Goal: Information Seeking & Learning: Learn about a topic

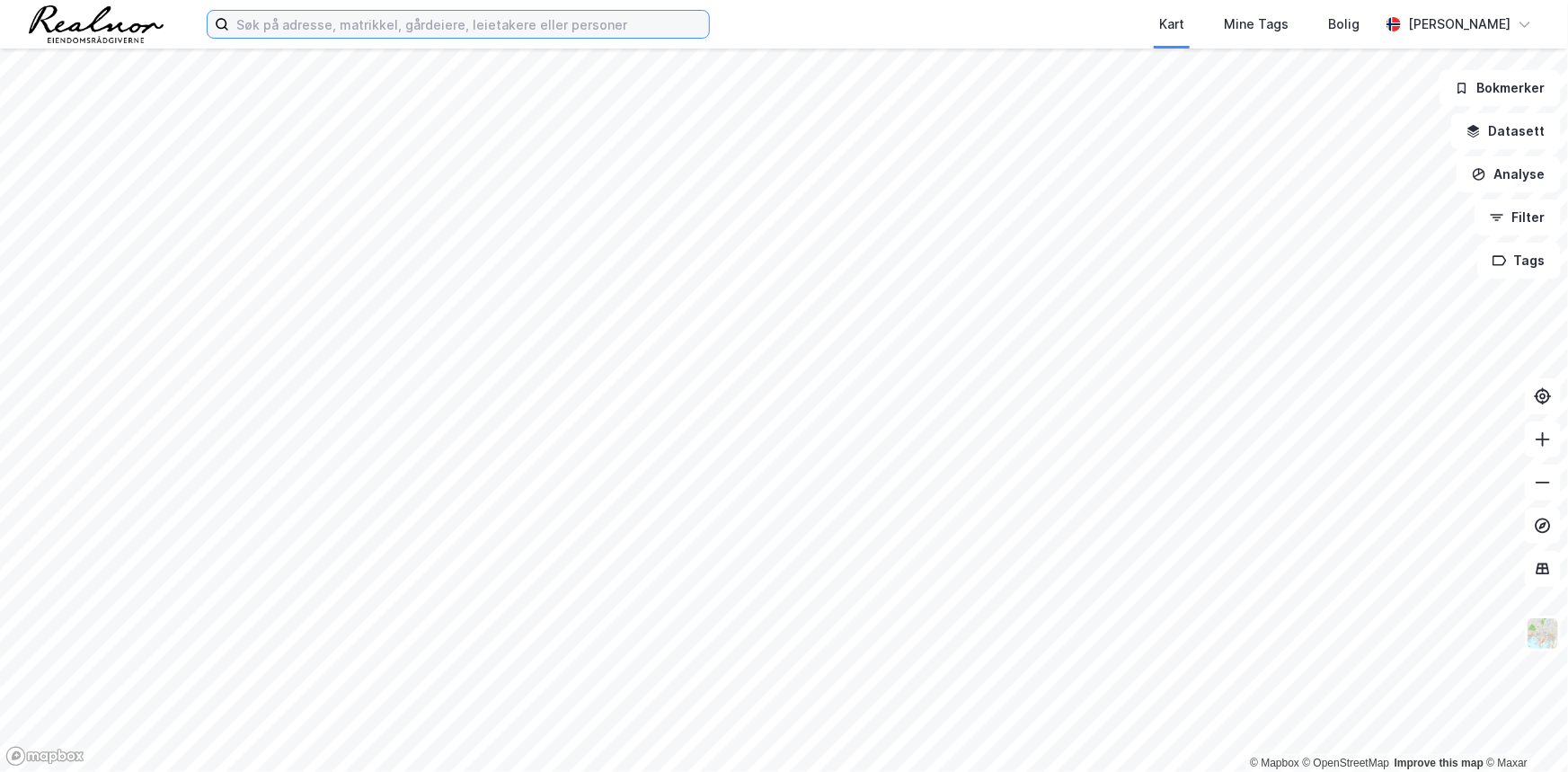
click at [296, 24] on input at bounding box center [469, 24] width 480 height 27
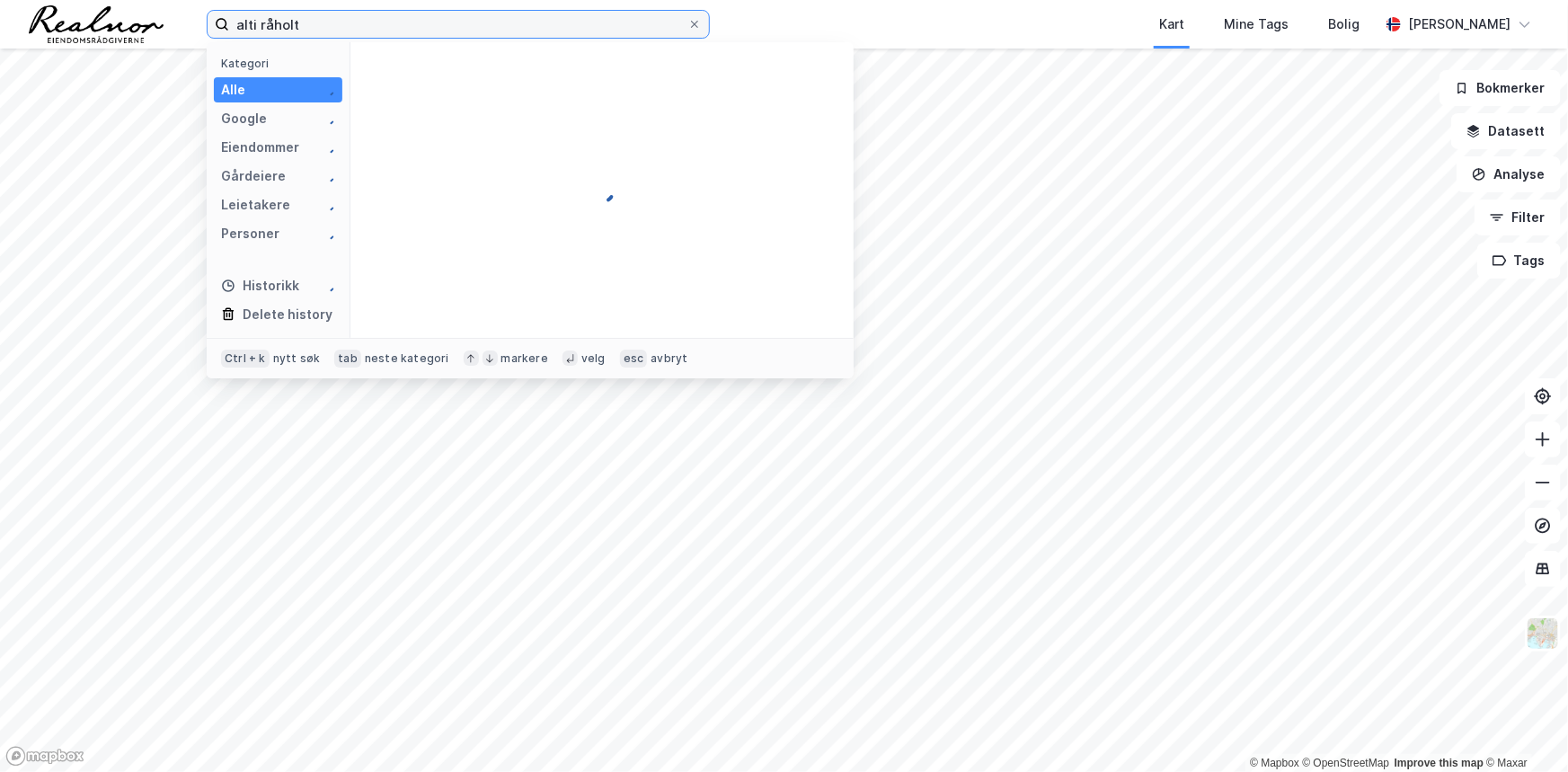
type input "alti råholt"
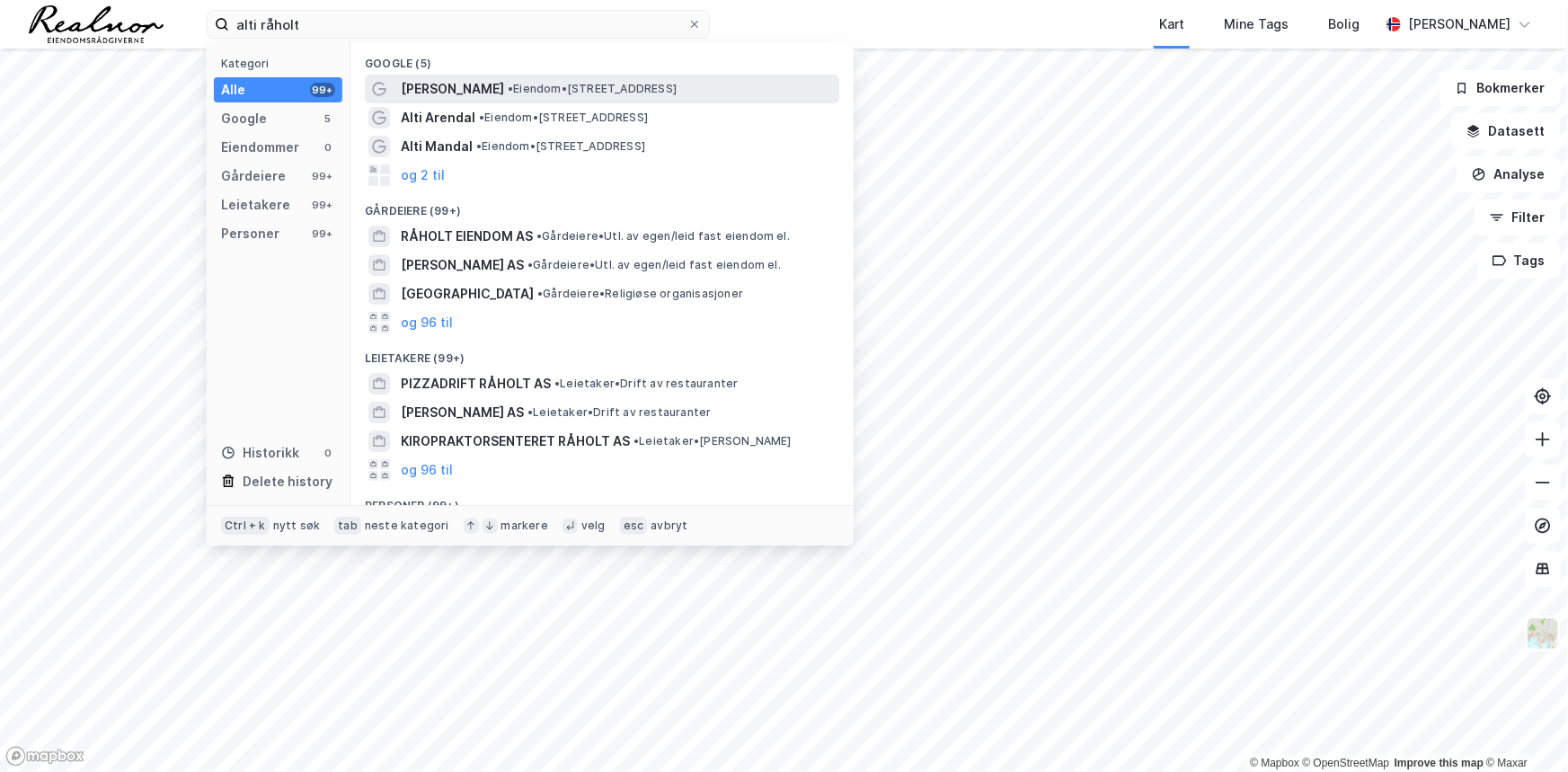
click at [478, 93] on span "[PERSON_NAME]" at bounding box center [452, 89] width 103 height 22
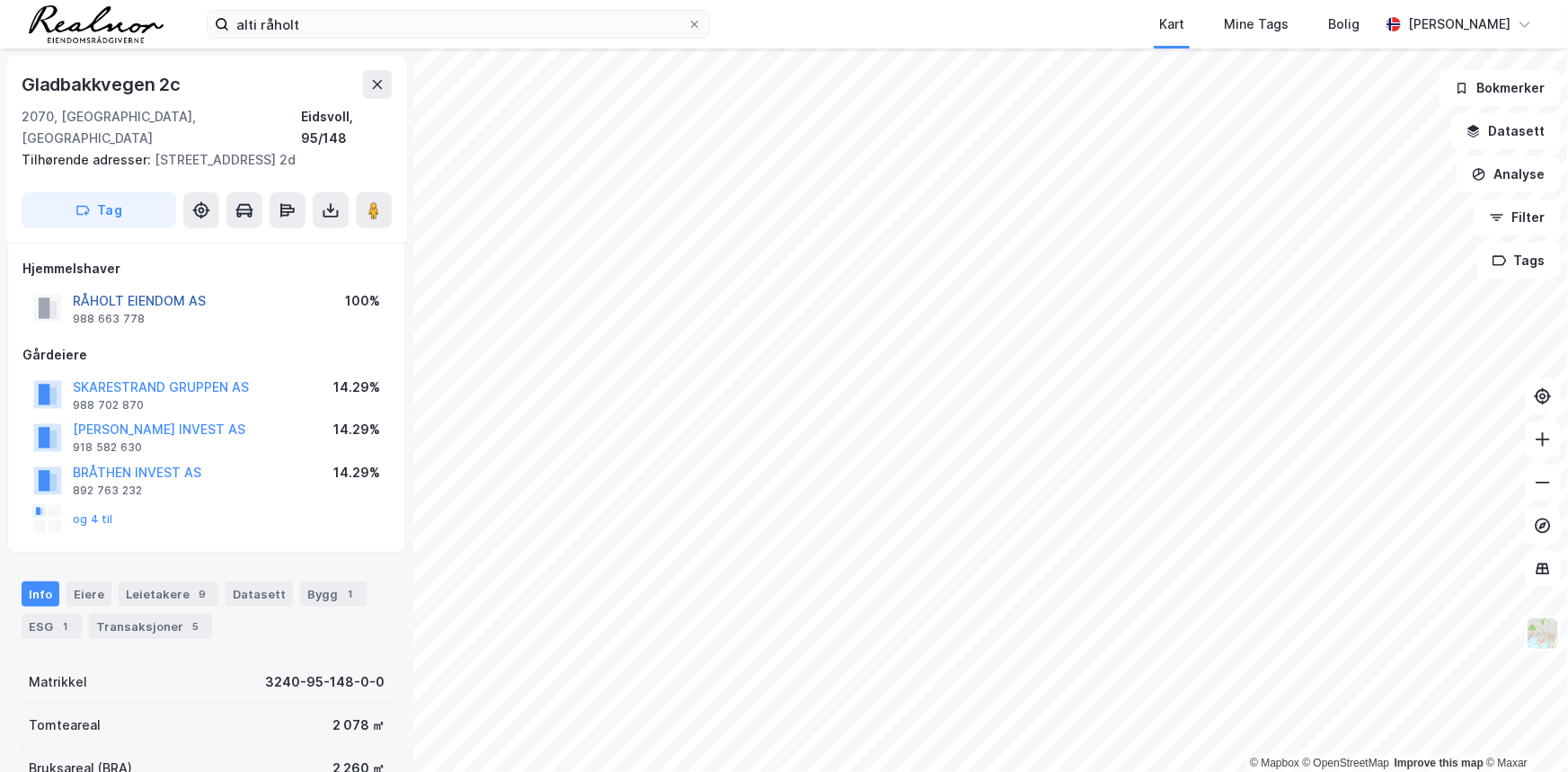
click at [0, 0] on button "RÅHOLT EIENDOM AS" at bounding box center [0, 0] width 0 height 0
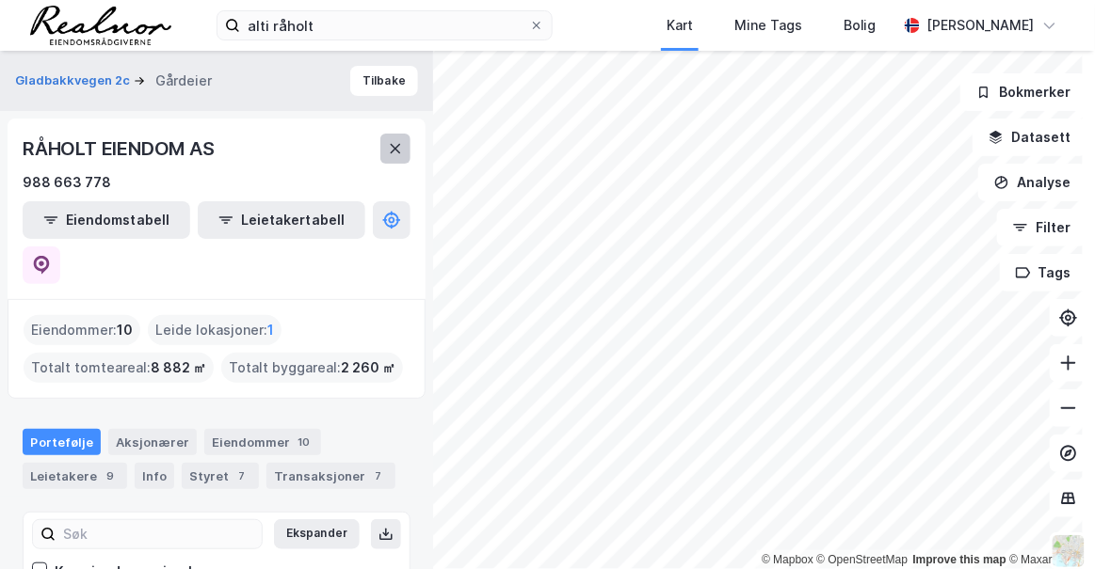
click at [396, 144] on icon at bounding box center [395, 148] width 15 height 15
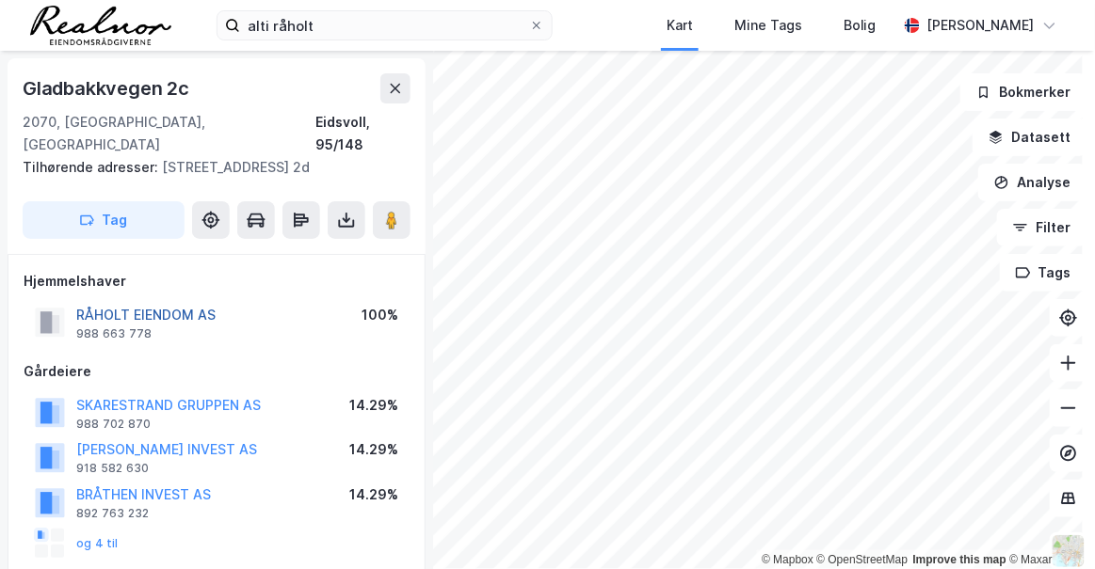
click at [0, 0] on button "RÅHOLT EIENDOM AS" at bounding box center [0, 0] width 0 height 0
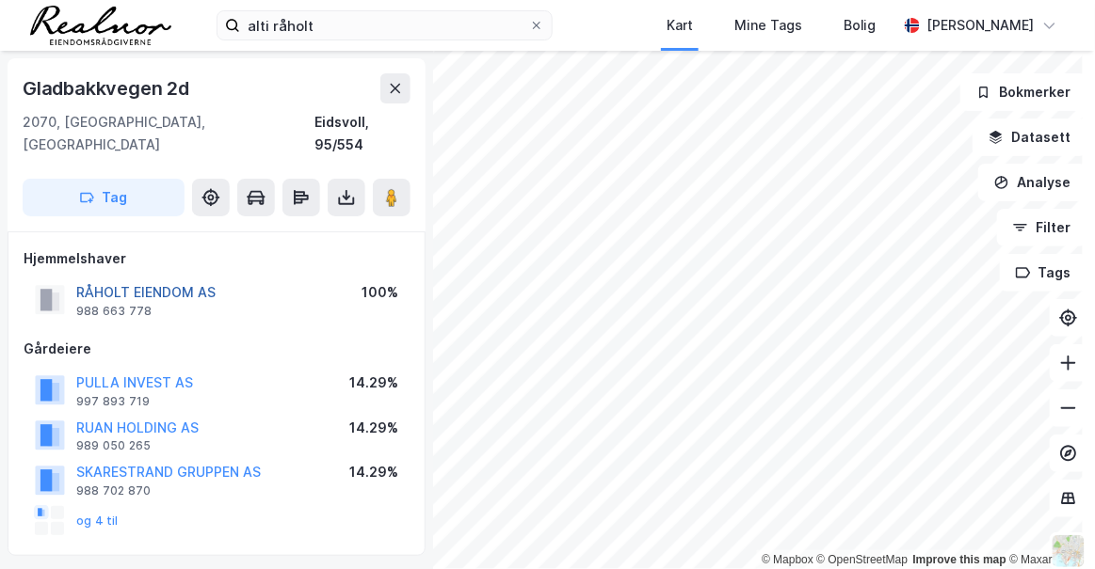
click at [0, 0] on button "RÅHOLT EIENDOM AS" at bounding box center [0, 0] width 0 height 0
